Goal: Information Seeking & Learning: Learn about a topic

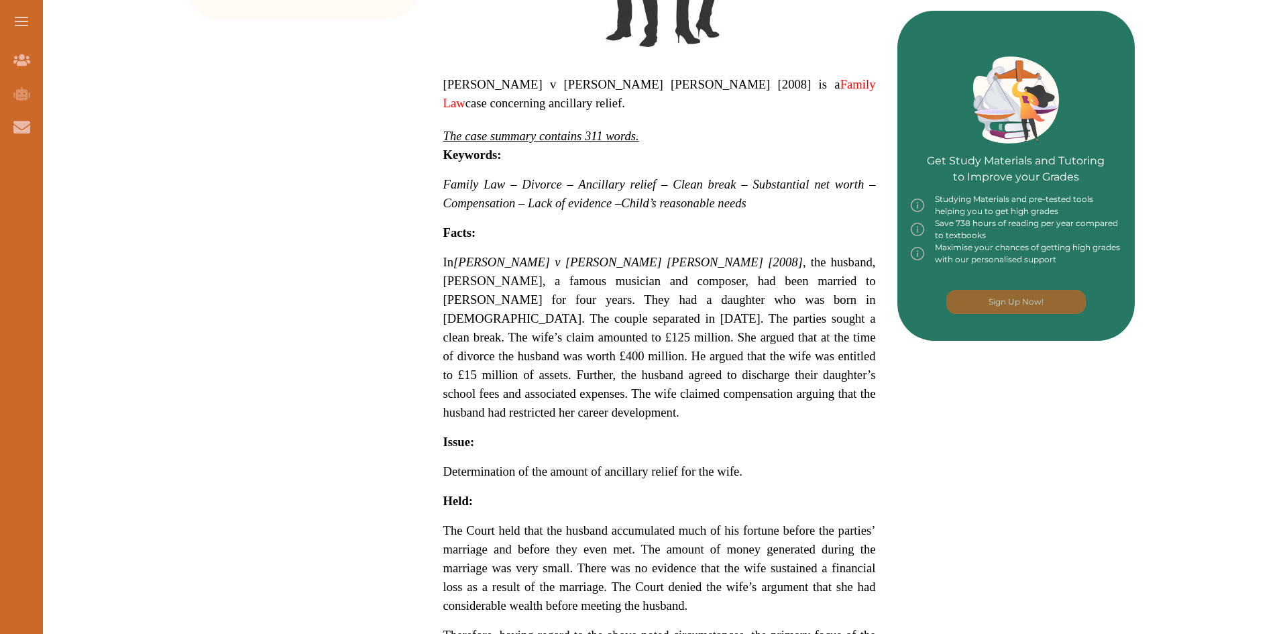
scroll to position [603, 0]
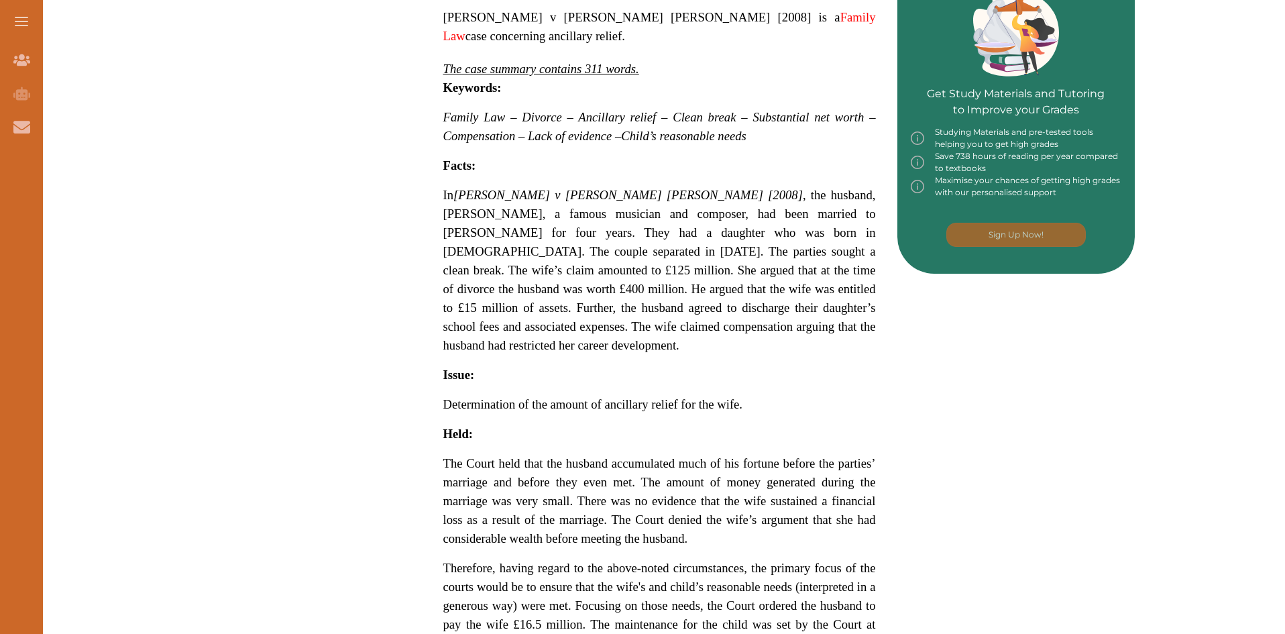
drag, startPoint x: 439, startPoint y: 198, endPoint x: 487, endPoint y: 217, distance: 51.6
click at [487, 217] on div "[PERSON_NAME] v [PERSON_NAME] [PERSON_NAME] [2008] is a Family Law case concern…" at bounding box center [659, 256] width 475 height 1132
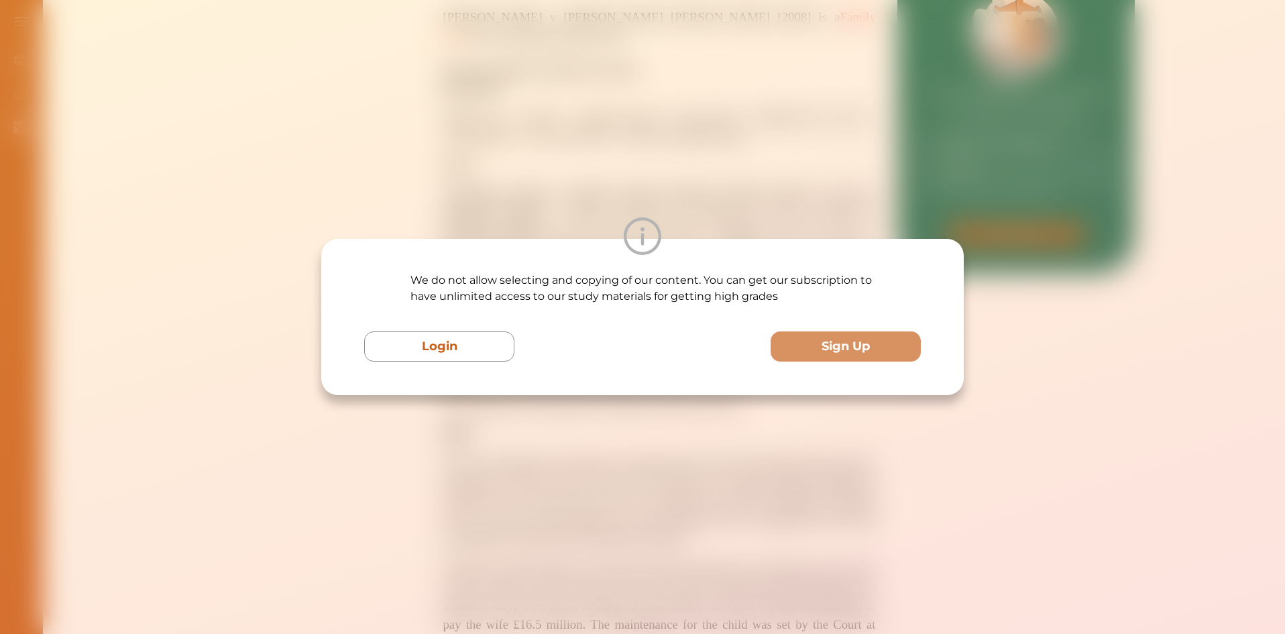
click at [456, 199] on div "We do not allow selecting and copying of our content. You can get our subscript…" at bounding box center [642, 317] width 1285 height 634
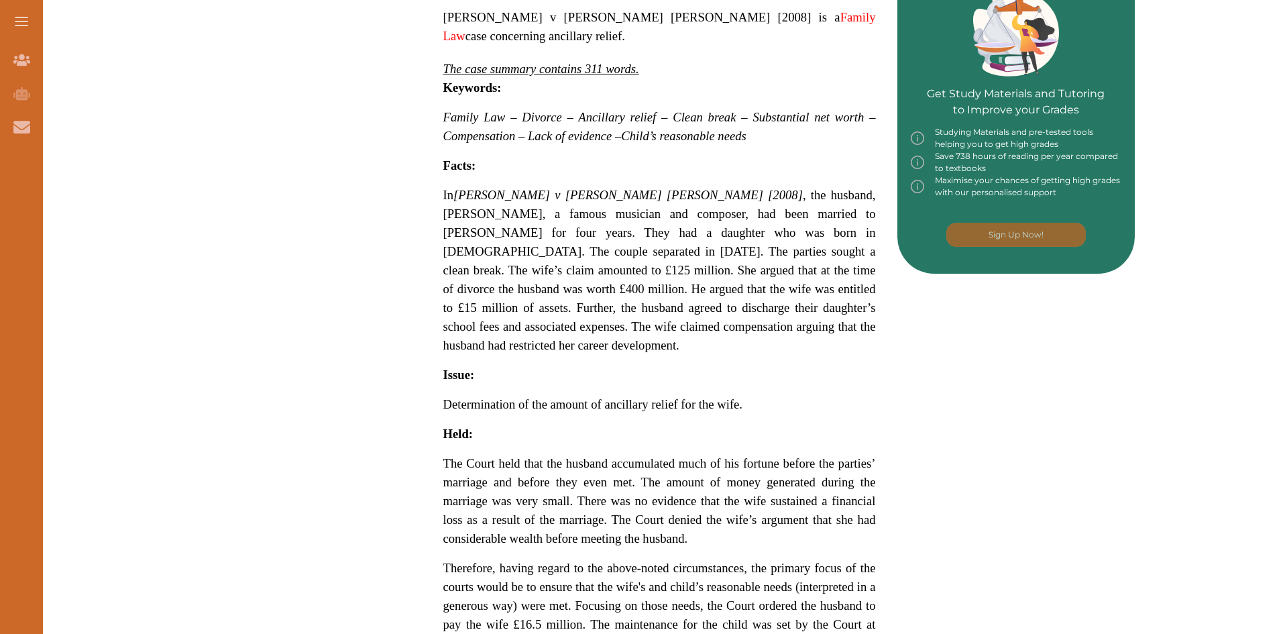
drag, startPoint x: 874, startPoint y: 130, endPoint x: 1187, endPoint y: 115, distance: 313.5
click at [908, 126] on div "We do not allow selecting and copying of our content. You can get our subscript…" at bounding box center [642, 317] width 1285 height 634
drag, startPoint x: 1187, startPoint y: 115, endPoint x: 1200, endPoint y: 111, distance: 13.2
click at [1197, 112] on div "Want to secure high grades in Family And Child Law ? We’ve created a FREE check…" at bounding box center [659, 353] width 1251 height 1571
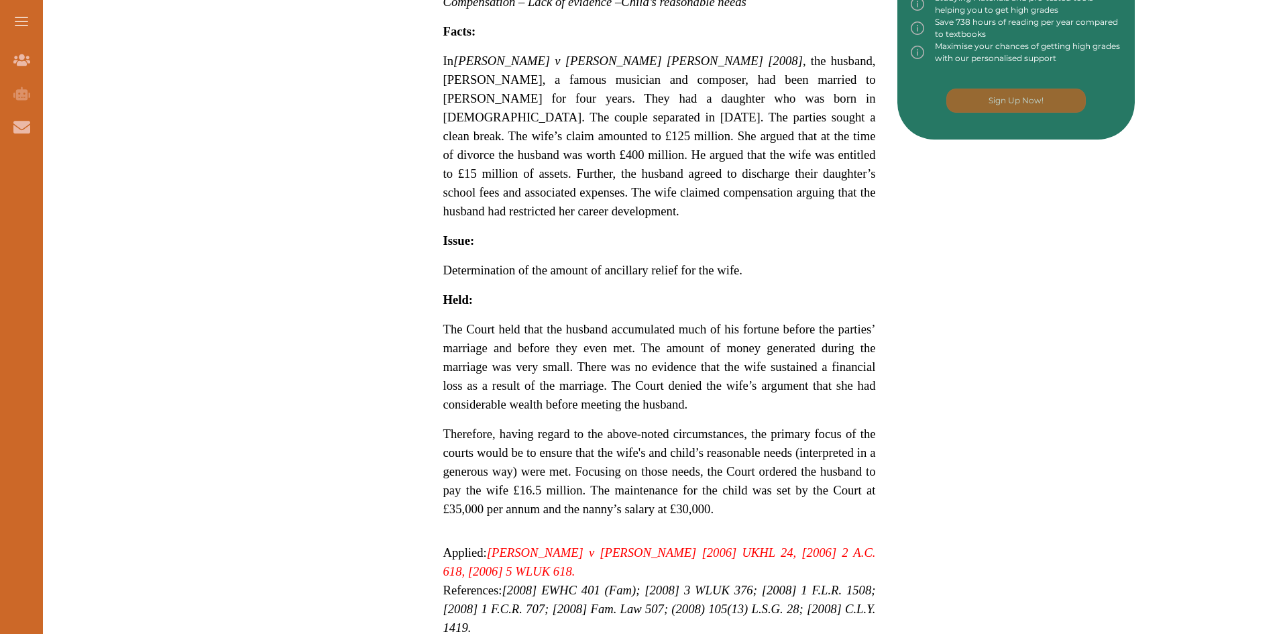
scroll to position [805, 0]
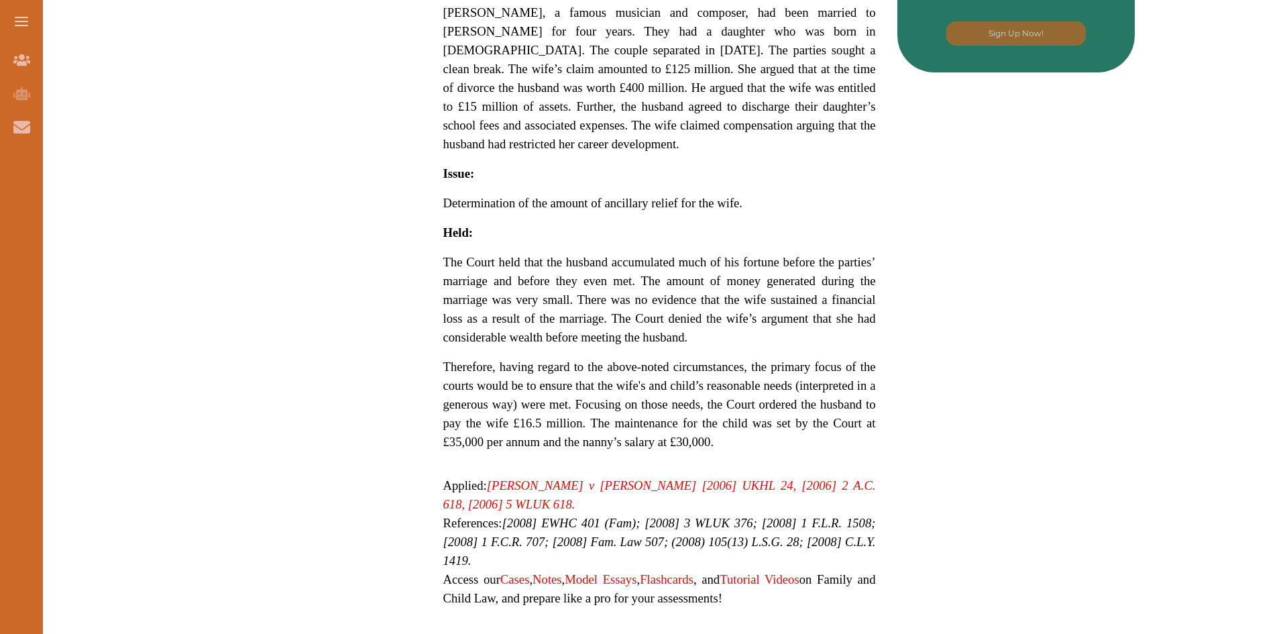
drag, startPoint x: 438, startPoint y: 251, endPoint x: 622, endPoint y: 264, distance: 184.2
click at [622, 264] on div "[PERSON_NAME] v [PERSON_NAME] [PERSON_NAME] [2008] is a Family Law case concern…" at bounding box center [659, 55] width 475 height 1132
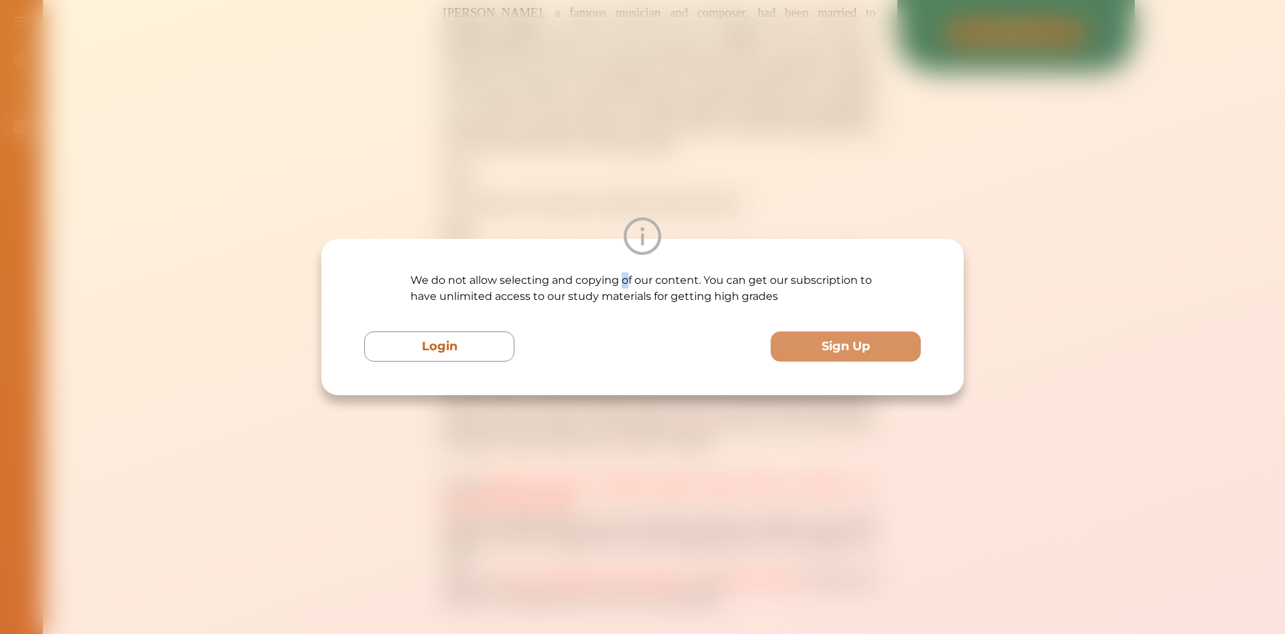
click at [627, 276] on p "We do not allow selecting and copying of our content. You can get our subscript…" at bounding box center [642, 288] width 464 height 32
click at [566, 192] on div "We do not allow selecting and copying of our content. You can get our subscript…" at bounding box center [642, 317] width 1285 height 634
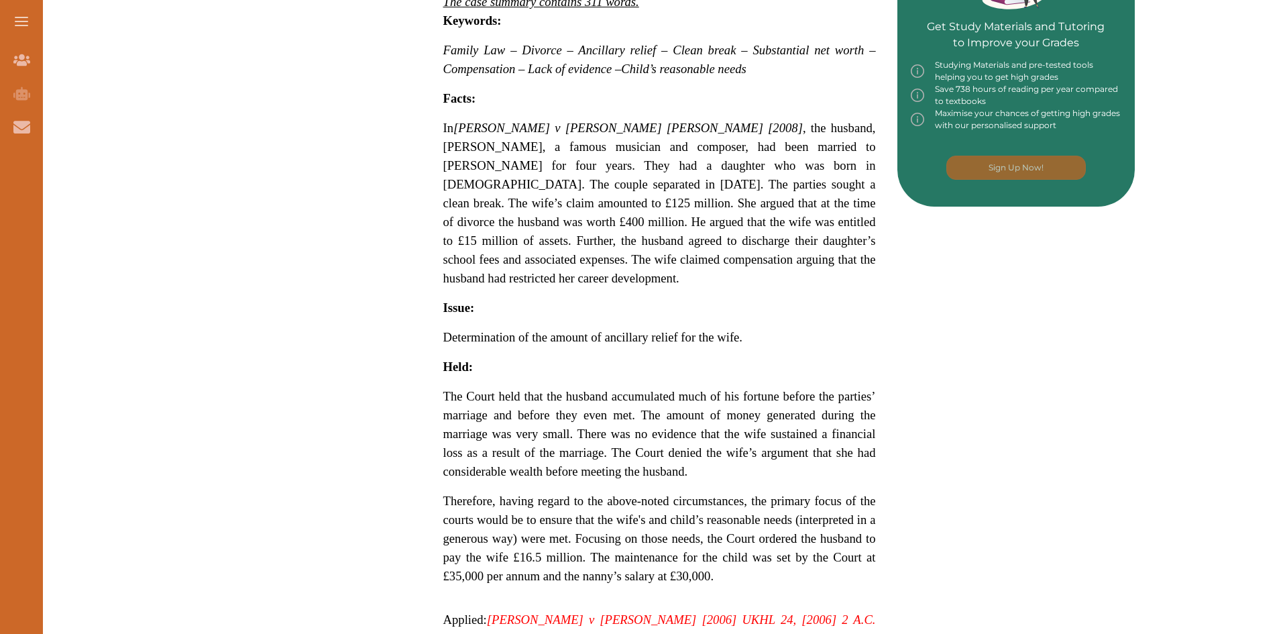
scroll to position [738, 0]
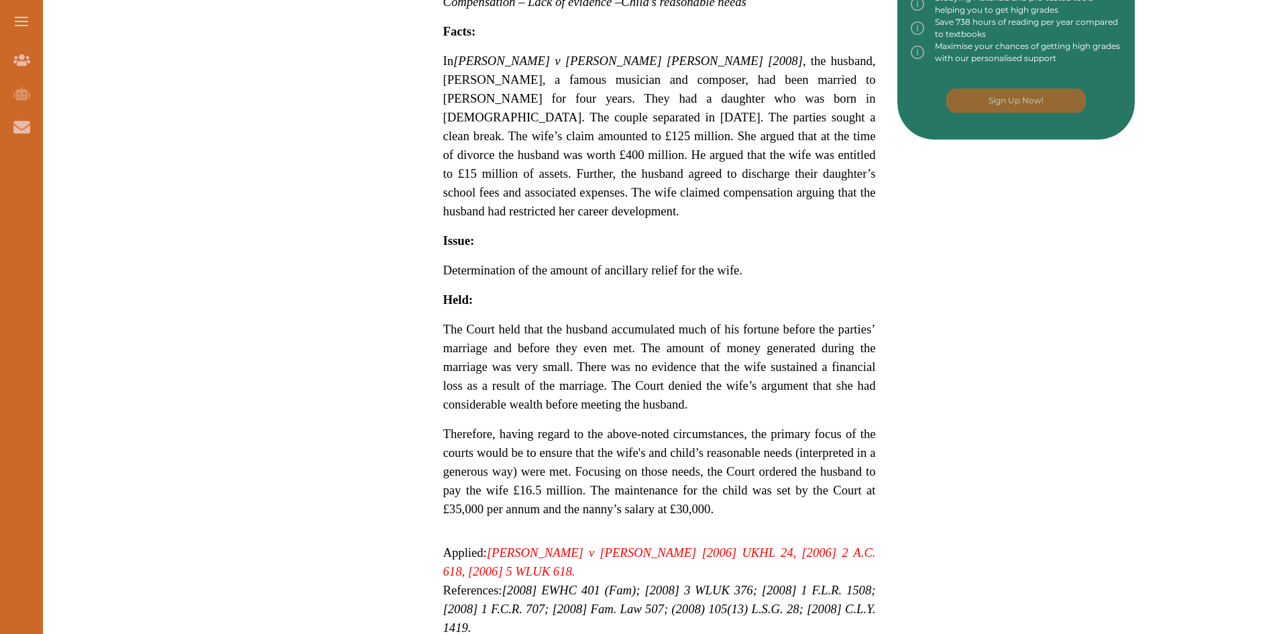
drag, startPoint x: 444, startPoint y: 297, endPoint x: 526, endPoint y: 324, distance: 86.1
click at [526, 324] on p "[PERSON_NAME] v [PERSON_NAME] [PERSON_NAME] [2008] is a Family Law case concern…" at bounding box center [659, 167] width 432 height 1044
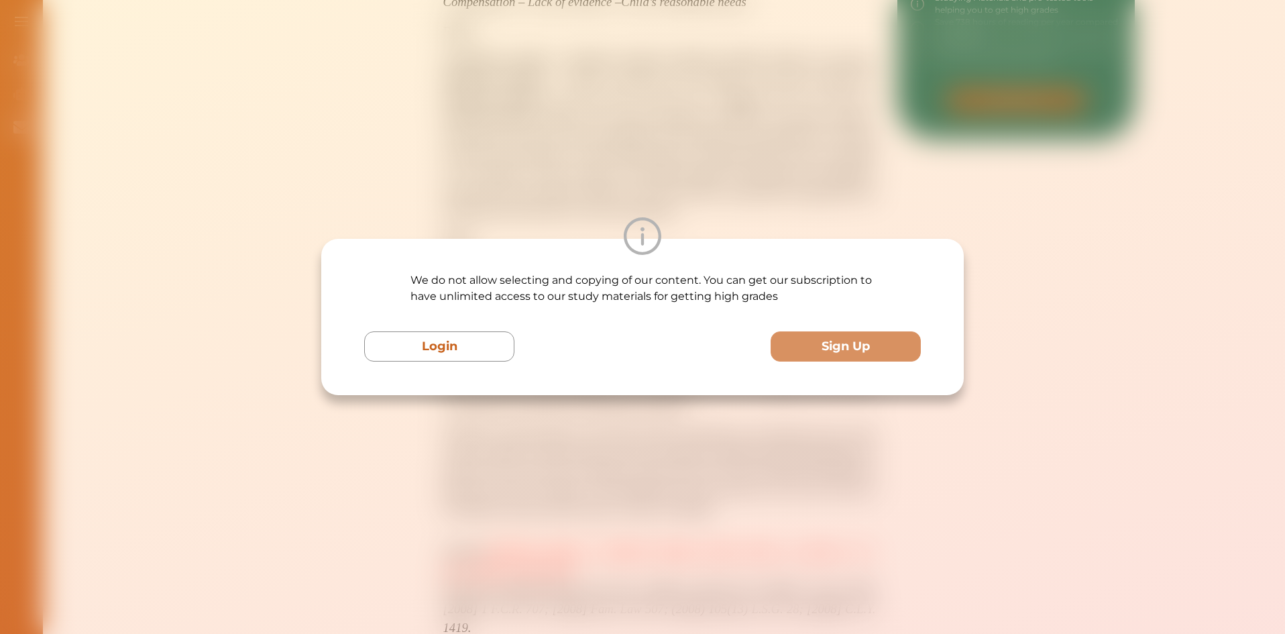
click at [1096, 200] on div "We do not allow selecting and copying of our content. You can get our subscript…" at bounding box center [642, 317] width 1285 height 634
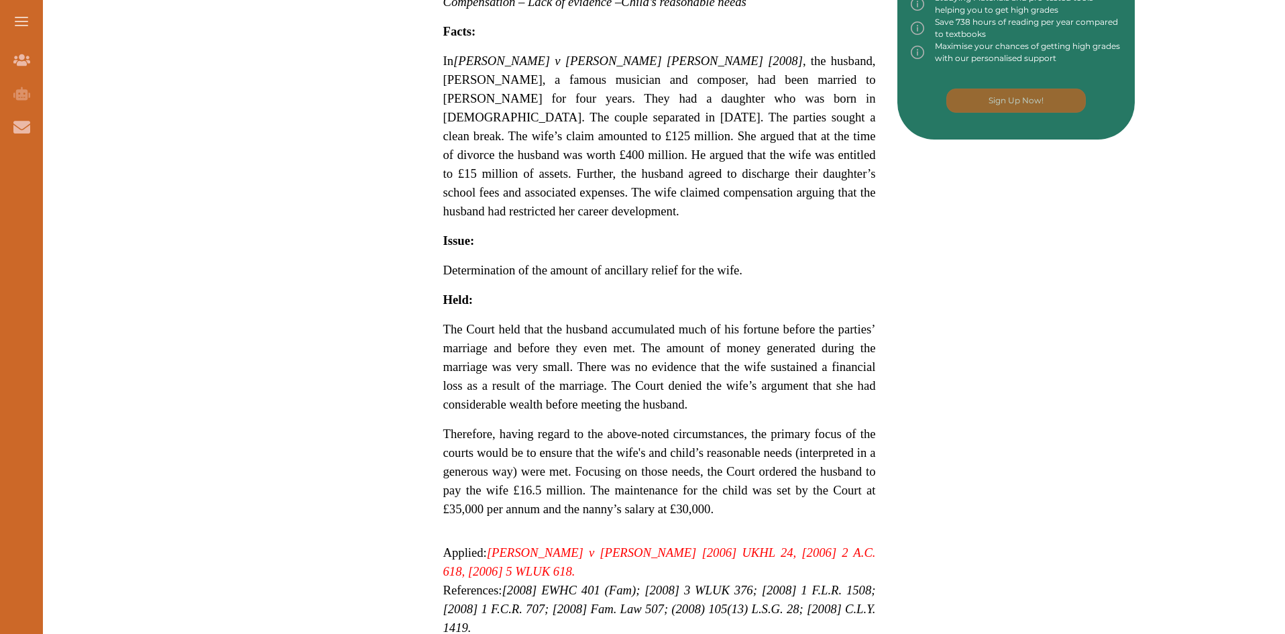
click at [146, 77] on div "Want to secure high grades in Family And Child Law ? We’ve created a FREE check…" at bounding box center [659, 219] width 1251 height 1571
